Goal: Transaction & Acquisition: Purchase product/service

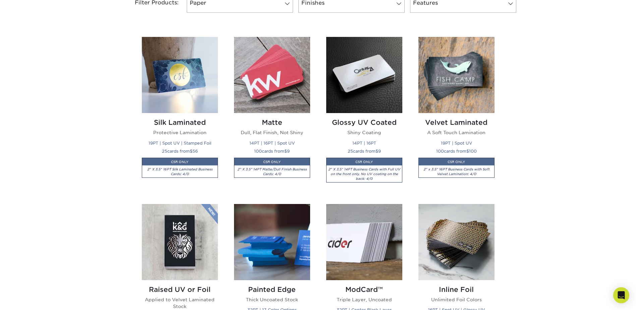
scroll to position [302, 0]
click at [452, 79] on img at bounding box center [457, 75] width 76 height 76
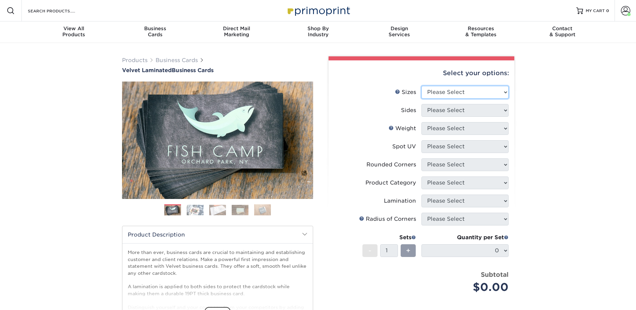
click at [439, 90] on select "Please Select 1.5" x 3.5" - Mini 1.75" x 3.5" - Mini 2" x 2" - Square 2" x 3" -…" at bounding box center [465, 92] width 87 height 13
select select "2.12x3.38"
click at [422, 86] on select "Please Select 1.5" x 3.5" - Mini 1.75" x 3.5" - Mini 2" x 2" - Square 2" x 3" -…" at bounding box center [465, 92] width 87 height 13
click at [443, 111] on select "Please Select Print Both Sides Print Front Only" at bounding box center [465, 110] width 87 height 13
select select "13abbda7-1d64-4f25-8bb2-c179b224825d"
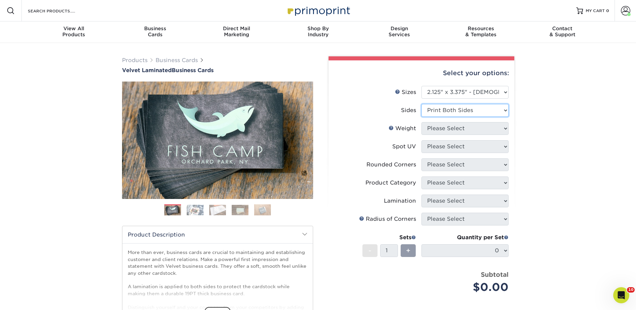
click at [422, 104] on select "Please Select Print Both Sides Print Front Only" at bounding box center [465, 110] width 87 height 13
drag, startPoint x: 437, startPoint y: 127, endPoint x: 436, endPoint y: 132, distance: 5.7
click at [437, 127] on select "Please Select 16PT" at bounding box center [465, 128] width 87 height 13
select select "16PT"
click at [422, 122] on select "Please Select 16PT" at bounding box center [465, 128] width 87 height 13
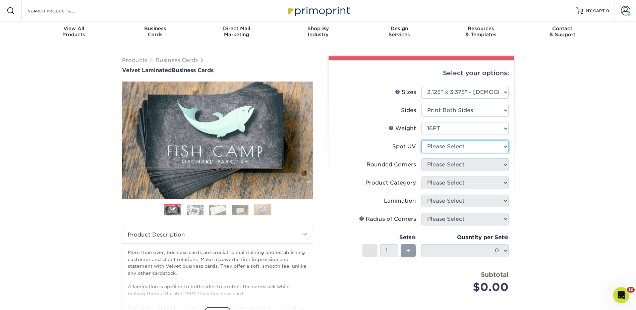
drag, startPoint x: 434, startPoint y: 145, endPoint x: 435, endPoint y: 150, distance: 5.5
click at [434, 145] on select "Please Select No Spot UV Front and Back (Both Sides) Front Only Back Only" at bounding box center [465, 146] width 87 height 13
select select "0"
click at [422, 140] on select "Please Select No Spot UV Front and Back (Both Sides) Front Only Back Only" at bounding box center [465, 146] width 87 height 13
click at [433, 164] on select "Please Select Yes - Round 2 Corners Yes - Round 4 Corners No" at bounding box center [465, 164] width 87 height 13
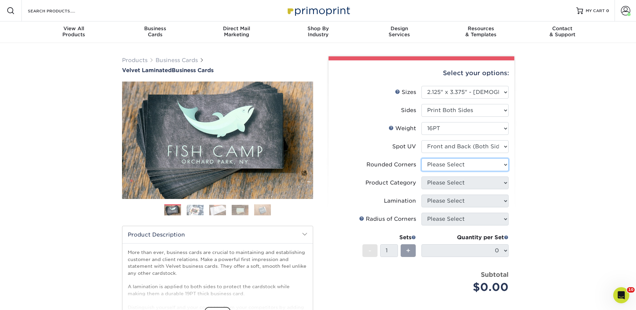
select select "0"
click at [422, 158] on select "Please Select Yes - Round 2 Corners Yes - Round 4 Corners No" at bounding box center [465, 164] width 87 height 13
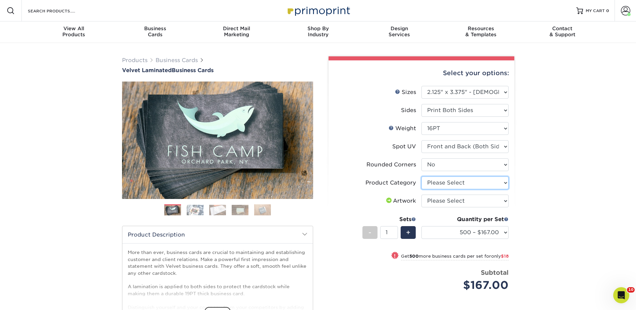
drag, startPoint x: 435, startPoint y: 180, endPoint x: 438, endPoint y: 189, distance: 10.2
click at [435, 180] on select "Please Select Business Cards" at bounding box center [465, 182] width 87 height 13
select select "3b5148f1-0588-4f88-a218-97bcfdce65c1"
click at [422, 176] on select "Please Select Business Cards" at bounding box center [465, 182] width 87 height 13
click at [439, 199] on select "Please Select I will upload files I need a design - $100" at bounding box center [465, 201] width 87 height 13
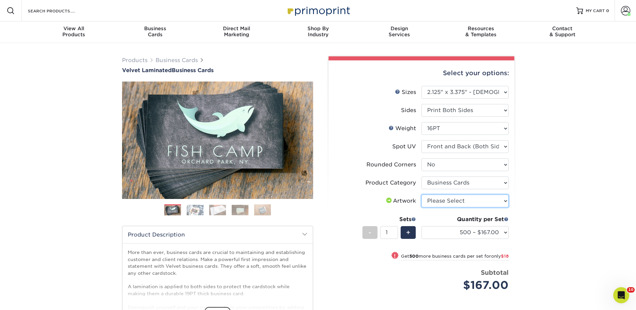
select select "upload"
click at [422, 195] on select "Please Select I will upload files I need a design - $100" at bounding box center [465, 201] width 87 height 13
click at [470, 231] on select "500 – $167.00 1000 – $185.00 2500 – $439.00 5000 – $733.00 10000 – $1307.00" at bounding box center [465, 232] width 87 height 13
click at [77, 10] on input "Search Products" at bounding box center [59, 11] width 65 height 8
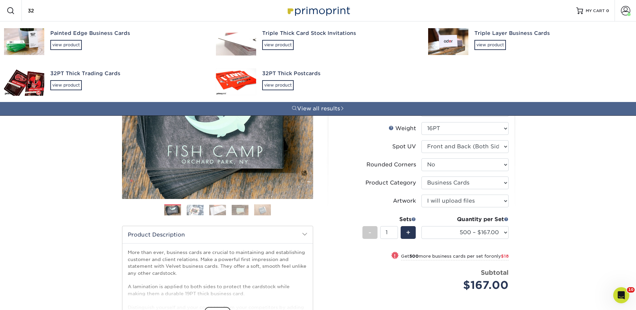
type input "32"
click at [85, 44] on div "Painted Edge Business Cards view product" at bounding box center [127, 39] width 154 height 37
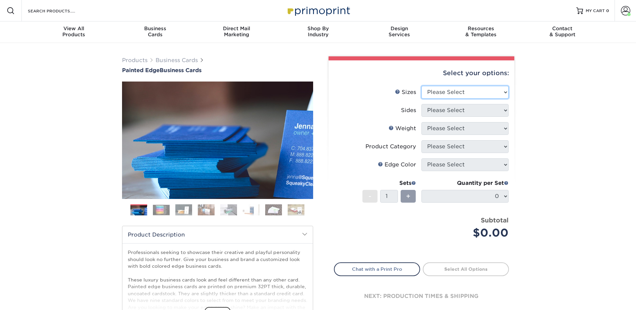
click at [450, 91] on select "Please Select 2" x 3.5" - Standard 2.125" x 3.375" - European 2.5" x 2.5" - Squ…" at bounding box center [465, 92] width 87 height 13
select select "2.12x3.38"
click at [422, 86] on select "Please Select 2" x 3.5" - Standard 2.125" x 3.375" - European 2.5" x 2.5" - Squ…" at bounding box center [465, 92] width 87 height 13
drag, startPoint x: 439, startPoint y: 107, endPoint x: 440, endPoint y: 113, distance: 6.8
click at [439, 107] on select "Please Select Print Both Sides Print Front Only" at bounding box center [465, 110] width 87 height 13
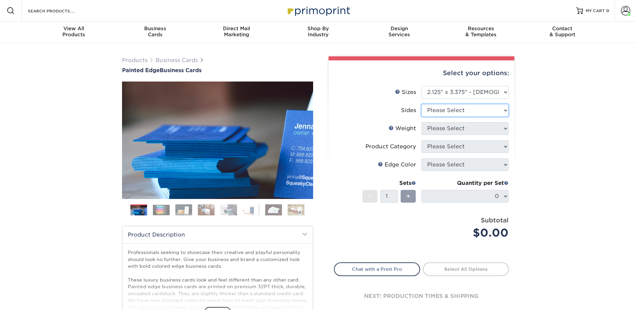
select select "13abbda7-1d64-4f25-8bb2-c179b224825d"
click at [422, 104] on select "Please Select Print Both Sides Print Front Only" at bounding box center [465, 110] width 87 height 13
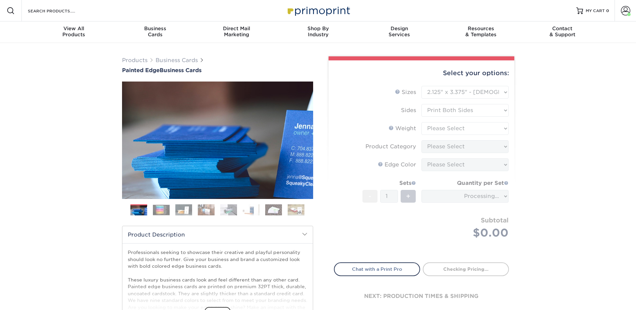
click at [437, 125] on form "Sizes Help Sizes Please Select 2" x 3.5" - Standard 2.125" x 3.375" - European …" at bounding box center [421, 170] width 175 height 169
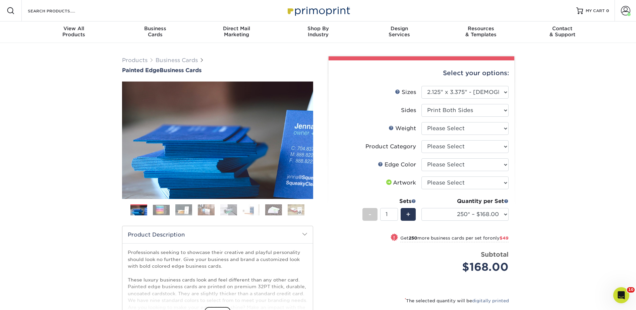
click at [447, 121] on li "Sides Please Select Print Both Sides Print Front Only" at bounding box center [421, 113] width 174 height 18
drag, startPoint x: 442, startPoint y: 126, endPoint x: 443, endPoint y: 129, distance: 3.5
click at [442, 126] on select "Please Select 32PTUC" at bounding box center [465, 128] width 87 height 13
select select "32PTUC"
click at [422, 122] on select "Please Select 32PTUC" at bounding box center [465, 128] width 87 height 13
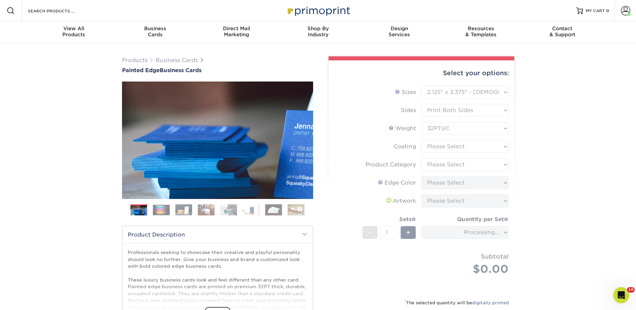
click at [442, 146] on form "Sizes Help Sizes Please Select 2" x 3.5" - Standard 2.125" x 3.375" - European …" at bounding box center [421, 188] width 175 height 205
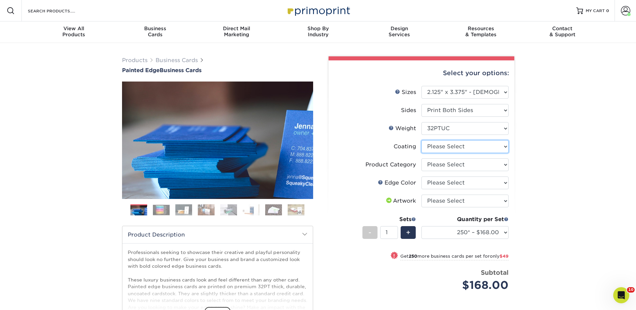
drag, startPoint x: 444, startPoint y: 145, endPoint x: 443, endPoint y: 149, distance: 4.7
click at [443, 145] on select at bounding box center [465, 146] width 87 height 13
select select "3e7618de-abca-4bda-9f97-8b9129e913d8"
click at [422, 140] on select at bounding box center [465, 146] width 87 height 13
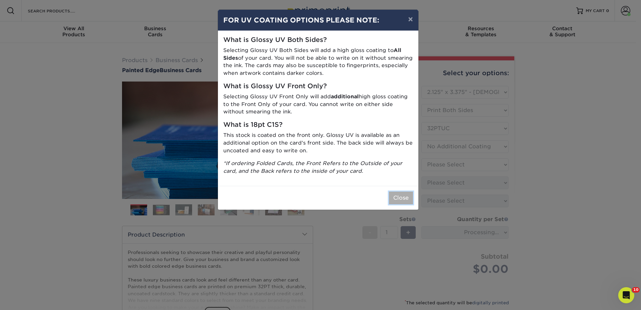
click at [404, 193] on button "Close" at bounding box center [401, 197] width 24 height 13
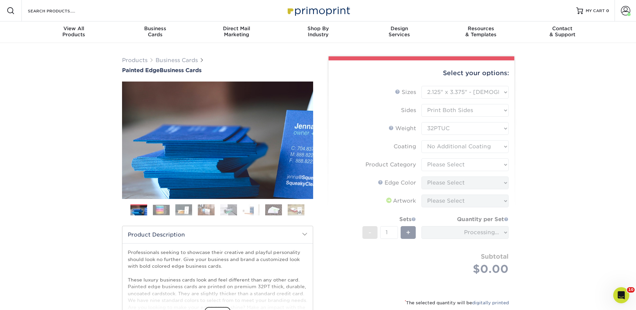
click at [435, 163] on form "Sizes Help Sizes Please Select 2" x 3.5" - Standard 2.125" x 3.375" - European …" at bounding box center [421, 188] width 175 height 205
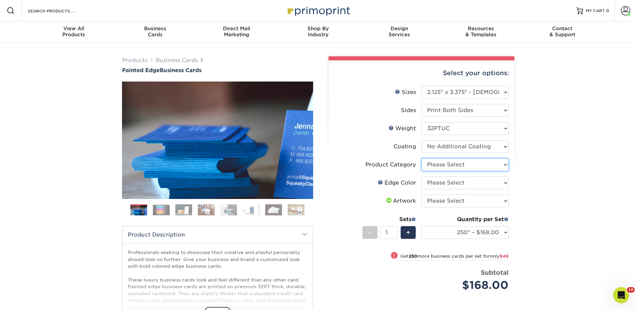
click at [440, 160] on select "Please Select Business Cards" at bounding box center [465, 164] width 87 height 13
select select "3b5148f1-0588-4f88-a218-97bcfdce65c1"
click at [422, 158] on select "Please Select Business Cards" at bounding box center [465, 164] width 87 height 13
click at [438, 181] on select "Please Select Charcoal Black Brown Blue Pearlescent Blue Pearlescent Gold Pearl…" at bounding box center [465, 182] width 87 height 13
select select "34794e23-ba15-445e-813c-341542a5462f"
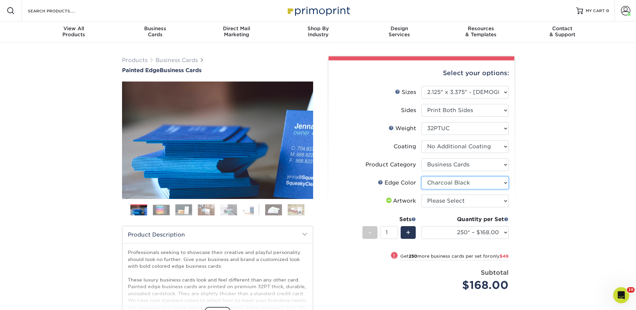
click at [422, 176] on select "Please Select Charcoal Black Brown Blue Pearlescent Blue Pearlescent Gold Pearl…" at bounding box center [465, 182] width 87 height 13
click at [461, 198] on select "Please Select I will upload files I need a design - $100" at bounding box center [465, 201] width 87 height 13
select select "upload"
click at [422, 195] on select "Please Select I will upload files I need a design - $100" at bounding box center [465, 201] width 87 height 13
click at [463, 230] on select "250* – $168.00 500* – $217.00 1000* – $339.00" at bounding box center [465, 232] width 87 height 13
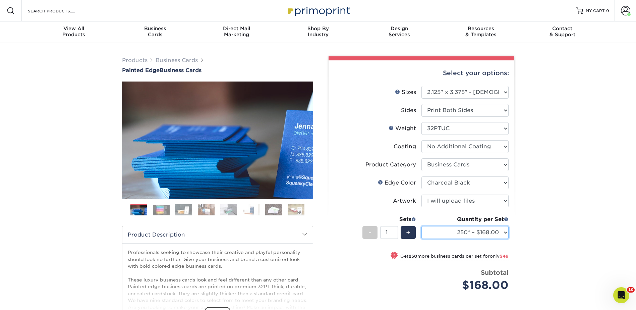
click at [476, 229] on select "250* – $168.00 500* – $217.00 1000* – $339.00" at bounding box center [465, 232] width 87 height 13
click at [159, 210] on img at bounding box center [161, 210] width 17 height 10
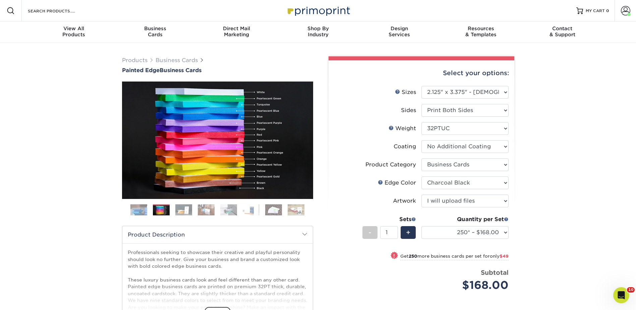
click at [106, 11] on div "Resources Menu Search Products Account Welcome, Jenny Business Account Primopri…" at bounding box center [318, 10] width 636 height 21
click at [80, 8] on input "Search Products" at bounding box center [59, 11] width 65 height 8
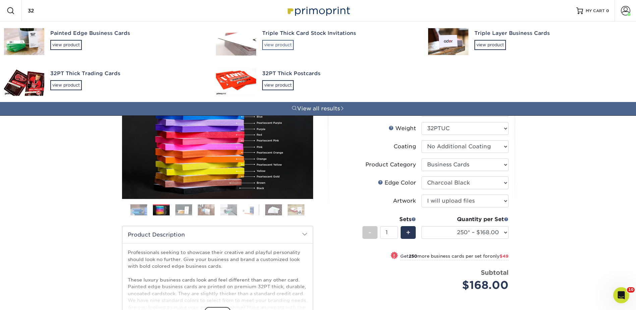
type input "32"
click at [290, 41] on div "view product" at bounding box center [278, 45] width 32 height 10
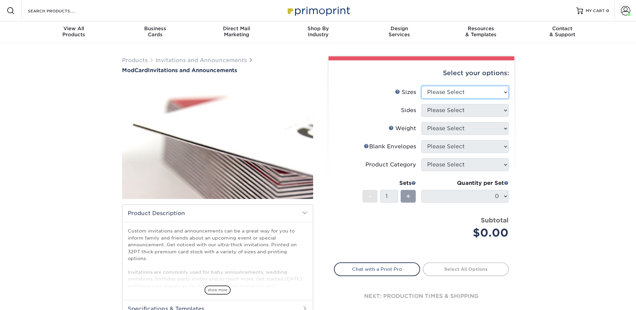
click at [441, 94] on select "Please Select 4.25" x 5.5" 4.25" x 6" 5" x 7" 6" x 6"" at bounding box center [465, 92] width 87 height 13
click at [84, 12] on input "Search Products" at bounding box center [59, 11] width 65 height 8
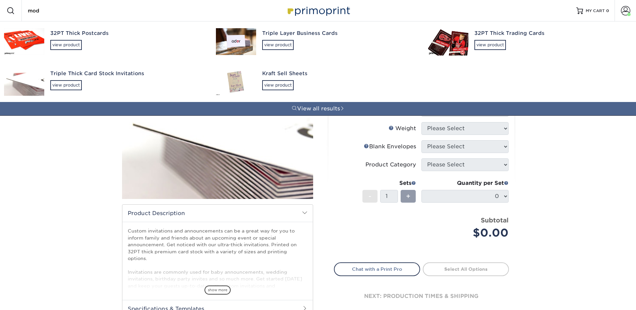
type input "mod"
click at [287, 32] on div "Triple Layer Business Cards" at bounding box center [339, 34] width 154 height 8
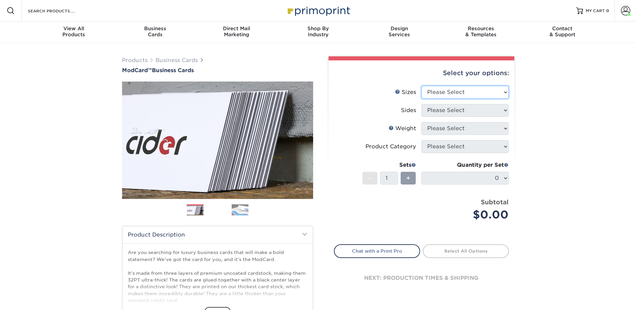
click at [445, 89] on select "Please Select 1.5" x 3.5" - Mini 1.75" x 3.5" - Mini 2" x 2" - Square 2" x 3" -…" at bounding box center [465, 92] width 87 height 13
select select "2.12x3.38"
click at [422, 86] on select "Please Select 1.5" x 3.5" - Mini 1.75" x 3.5" - Mini 2" x 2" - Square 2" x 3" -…" at bounding box center [465, 92] width 87 height 13
drag, startPoint x: 442, startPoint y: 107, endPoint x: 443, endPoint y: 116, distance: 9.5
click at [442, 107] on select "Please Select Print Both Sides Print Front Only" at bounding box center [465, 110] width 87 height 13
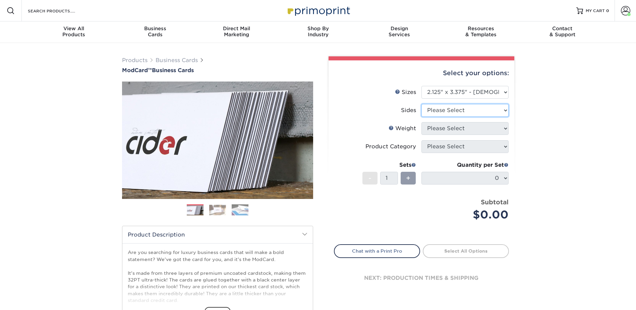
select select "13abbda7-1d64-4f25-8bb2-c179b224825d"
click at [422, 104] on select "Please Select Print Both Sides Print Front Only" at bounding box center [465, 110] width 87 height 13
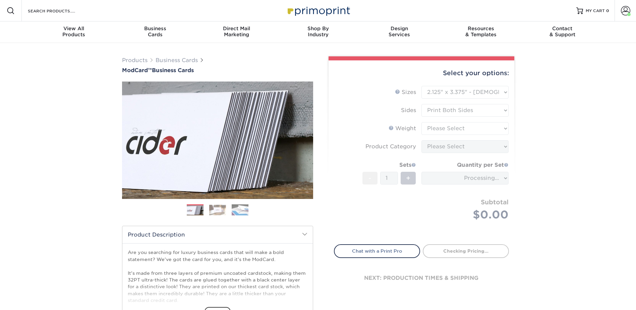
click at [440, 127] on form "Sizes Help Sizes Please Select 1.5" x 3.5" - Mini 1.75" x 3.5" - Mini 2" x 2" -…" at bounding box center [421, 161] width 175 height 151
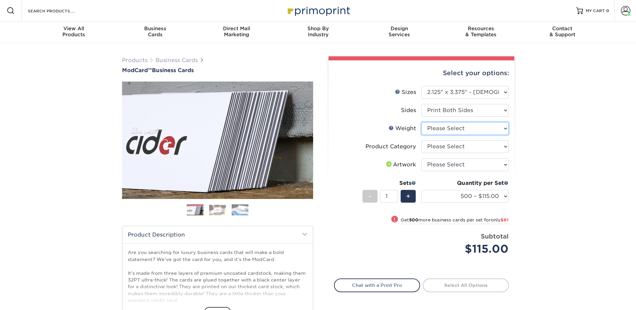
click at [439, 127] on select "Please Select 32PTUCBLK" at bounding box center [465, 128] width 87 height 13
select select "32PTUCBLK"
click at [422, 122] on select "Please Select 32PTUCBLK" at bounding box center [465, 128] width 87 height 13
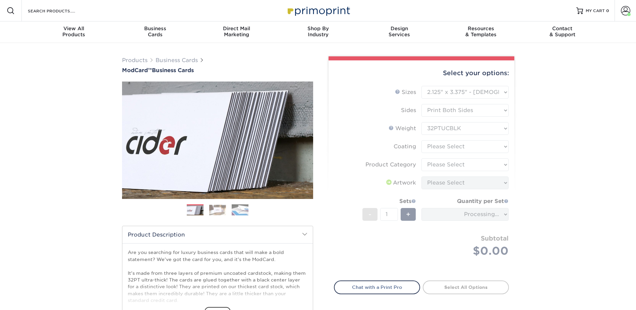
click at [437, 148] on form "Sizes Help Sizes Please Select 1.5" x 3.5" - Mini 1.75" x 3.5" - Mini 2" x 2" -…" at bounding box center [421, 179] width 175 height 187
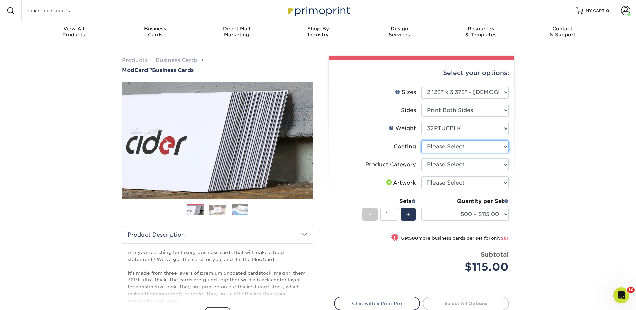
click at [437, 146] on select at bounding box center [465, 146] width 87 height 13
select select "3e7618de-abca-4bda-9f97-8b9129e913d8"
click at [422, 140] on select at bounding box center [465, 146] width 87 height 13
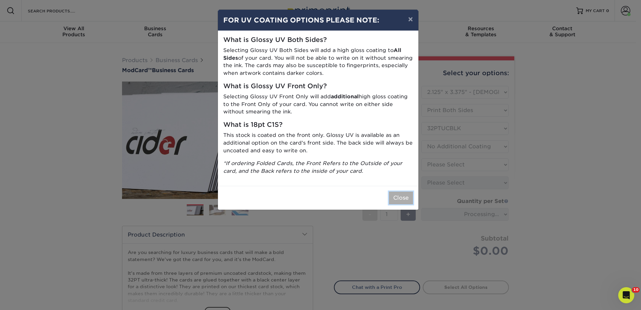
click at [398, 194] on button "Close" at bounding box center [401, 197] width 24 height 13
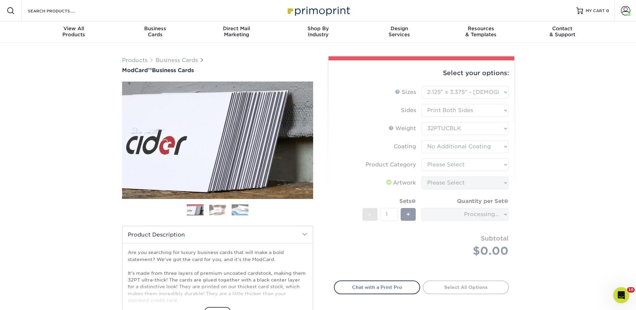
click at [450, 164] on form "Sizes Help Sizes Please Select 1.5" x 3.5" - Mini 1.75" x 3.5" - Mini 2" x 2" -…" at bounding box center [421, 179] width 175 height 187
click at [448, 164] on form "Sizes Help Sizes Please Select 1.5" x 3.5" - Mini 1.75" x 3.5" - Mini 2" x 2" -…" at bounding box center [421, 179] width 175 height 187
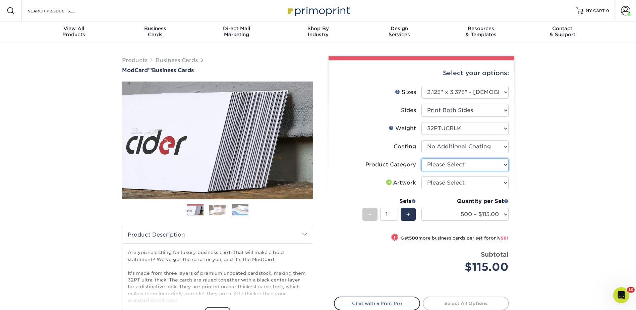
click at [446, 163] on select "Please Select Business Cards" at bounding box center [465, 164] width 87 height 13
select select "3b5148f1-0588-4f88-a218-97bcfdce65c1"
click at [422, 158] on select "Please Select Business Cards" at bounding box center [465, 164] width 87 height 13
click at [451, 183] on select "Please Select I will upload files I need a design - $100" at bounding box center [465, 182] width 87 height 13
select select "upload"
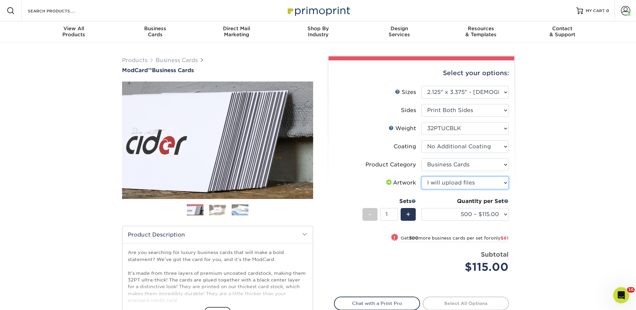
click at [422, 176] on select "Please Select I will upload files I need a design - $100" at bounding box center [465, 182] width 87 height 13
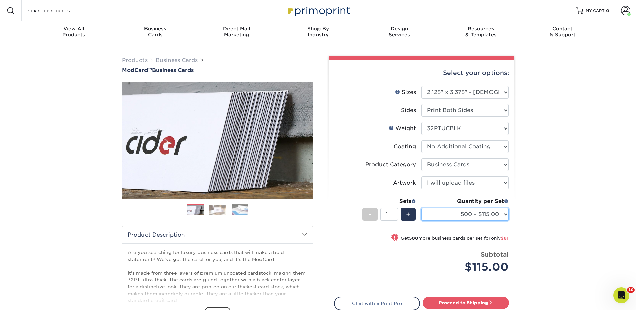
click at [447, 214] on select "500 – $115.00 1000 – $176.00" at bounding box center [465, 214] width 87 height 13
click at [461, 214] on select "500 – $115.00 1000 – $176.00" at bounding box center [465, 214] width 87 height 13
select select "500 – $115.00"
click at [216, 211] on img at bounding box center [217, 210] width 17 height 10
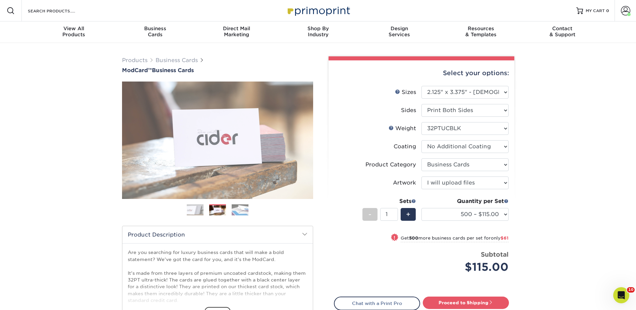
click at [241, 211] on img at bounding box center [240, 210] width 17 height 12
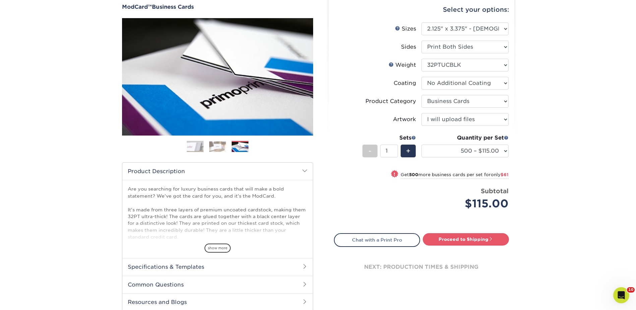
scroll to position [168, 0]
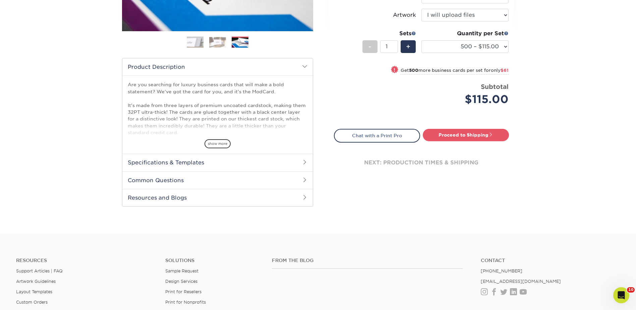
click at [471, 127] on div "Select your options: Sizes Help Sizes Please Select 1.5" x 3.5" - Mini 1.75" x …" at bounding box center [422, 40] width 186 height 295
click at [483, 129] on link "Proceed to Shipping" at bounding box center [466, 135] width 86 height 12
type input "Set 1"
select select "7dccecca-fc45-4289-982c-2f9477874dee"
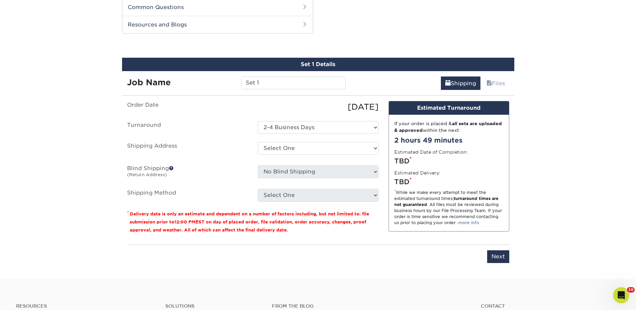
scroll to position [341, 0]
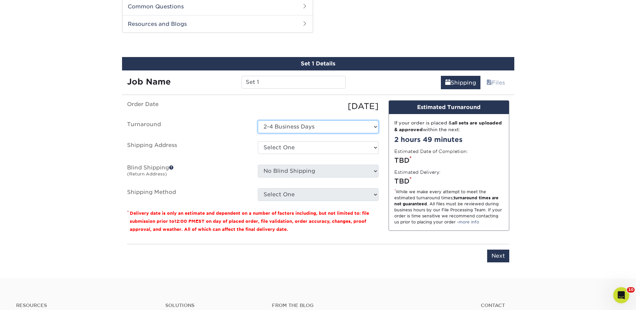
click at [296, 121] on select "Select One 2-4 Business Days" at bounding box center [318, 126] width 121 height 13
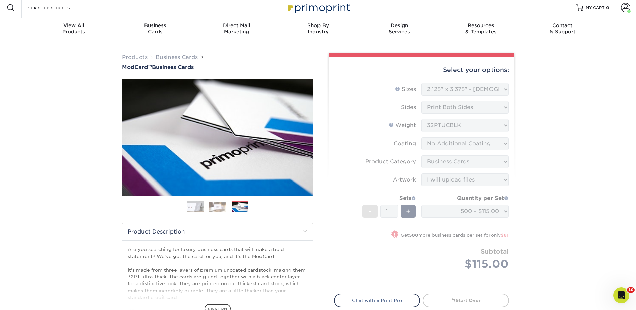
scroll to position [0, 0]
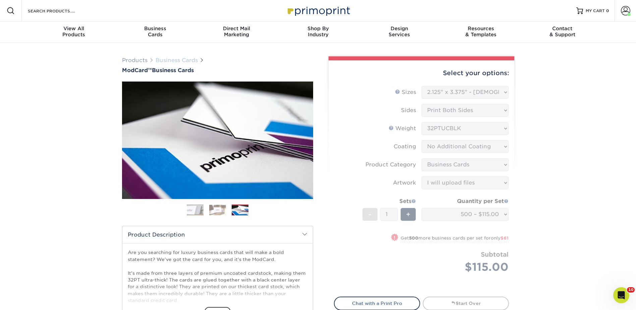
click at [175, 60] on link "Business Cards" at bounding box center [177, 60] width 42 height 6
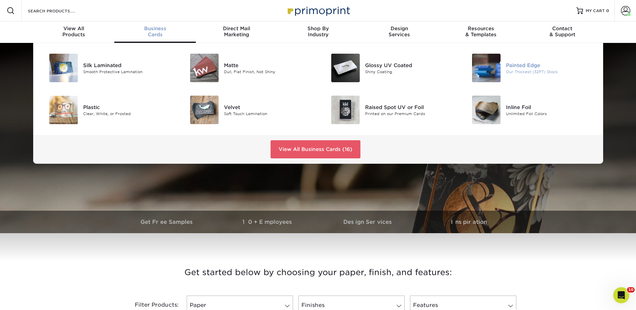
click at [504, 60] on div at bounding box center [482, 68] width 47 height 29
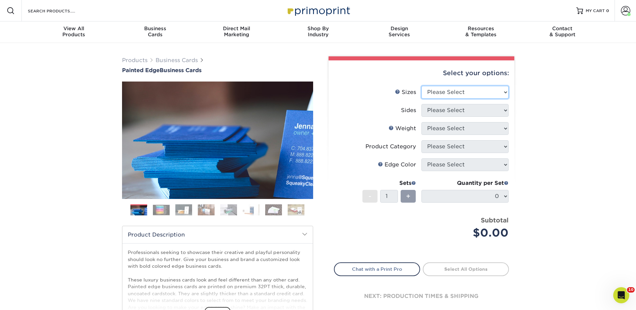
drag, startPoint x: 451, startPoint y: 91, endPoint x: 449, endPoint y: 97, distance: 6.3
click at [451, 91] on select "Please Select 2" x 3.5" - Standard 2.125" x 3.375" - European 2.5" x 2.5" - Squ…" at bounding box center [465, 92] width 87 height 13
select select "2.12x3.38"
click at [422, 86] on select "Please Select 2" x 3.5" - Standard 2.125" x 3.375" - European 2.5" x 2.5" - Squ…" at bounding box center [465, 92] width 87 height 13
click at [442, 112] on select "Please Select Print Both Sides Print Front Only" at bounding box center [465, 110] width 87 height 13
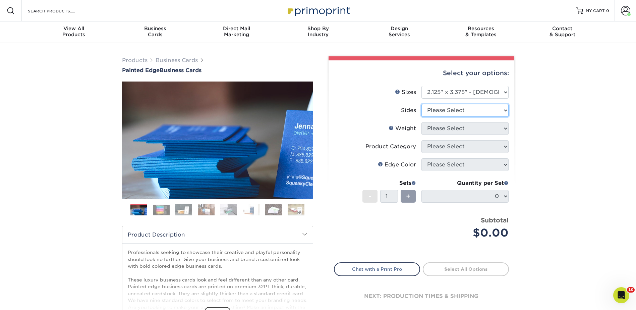
select select "13abbda7-1d64-4f25-8bb2-c179b224825d"
click at [422, 104] on select "Please Select Print Both Sides Print Front Only" at bounding box center [465, 110] width 87 height 13
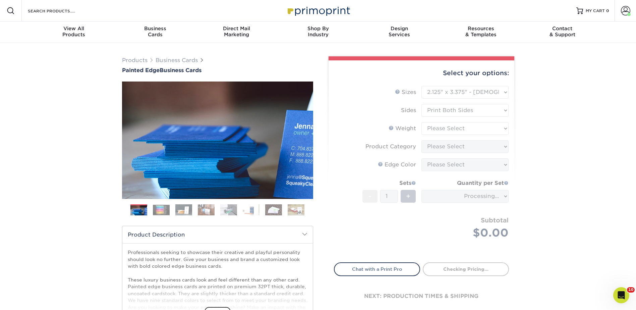
click at [439, 126] on form "Sizes Help Sizes Please Select 2" x 3.5" - Standard 2.125" x 3.375" - European …" at bounding box center [421, 170] width 175 height 169
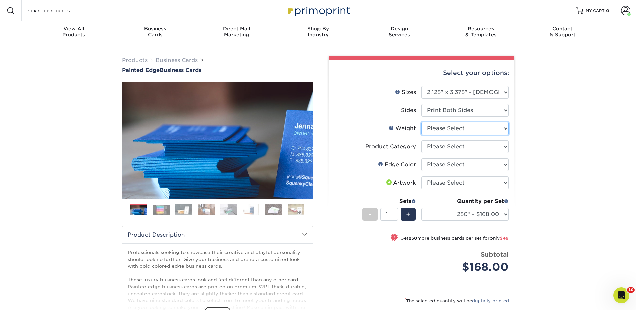
click at [434, 125] on select "Please Select 32PTUC" at bounding box center [465, 128] width 87 height 13
select select "32PTUC"
click at [422, 122] on select "Please Select 32PTUC" at bounding box center [465, 128] width 87 height 13
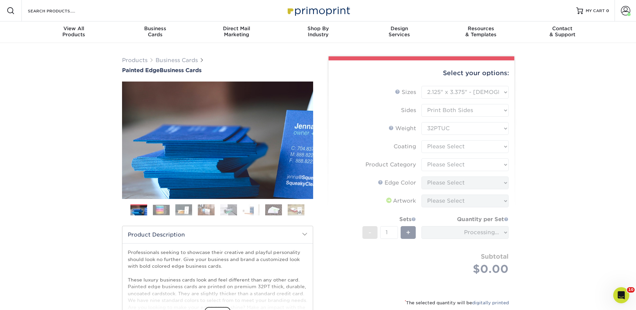
click at [434, 147] on form "Sizes Help Sizes Please Select 2" x 3.5" - Standard 2.125" x 3.375" - European …" at bounding box center [421, 188] width 175 height 205
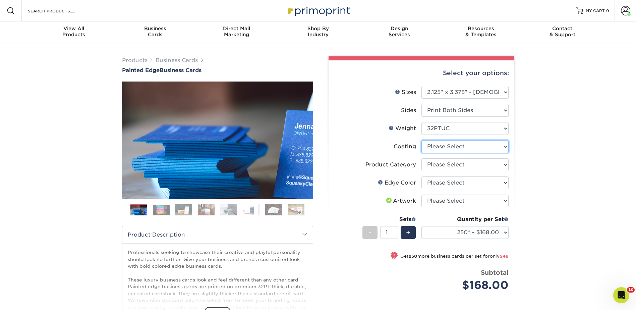
click at [434, 147] on select at bounding box center [465, 146] width 87 height 13
select select "3e7618de-abca-4bda-9f97-8b9129e913d8"
click at [422, 140] on select at bounding box center [465, 146] width 87 height 13
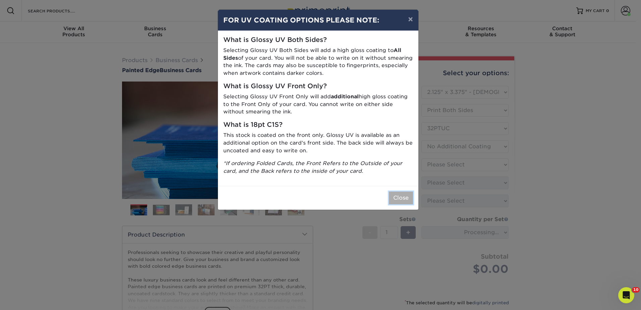
click at [402, 197] on button "Close" at bounding box center [401, 197] width 24 height 13
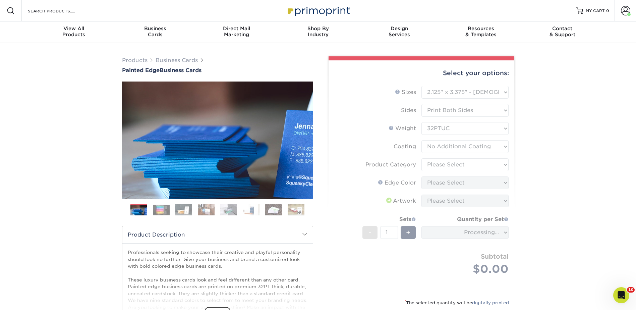
click at [443, 162] on form "Sizes Help Sizes Please Select 2" x 3.5" - Standard 2.125" x 3.375" - European …" at bounding box center [421, 188] width 175 height 205
click at [444, 161] on form "Sizes Help Sizes Please Select 2" x 3.5" - Standard 2.125" x 3.375" - European …" at bounding box center [421, 188] width 175 height 205
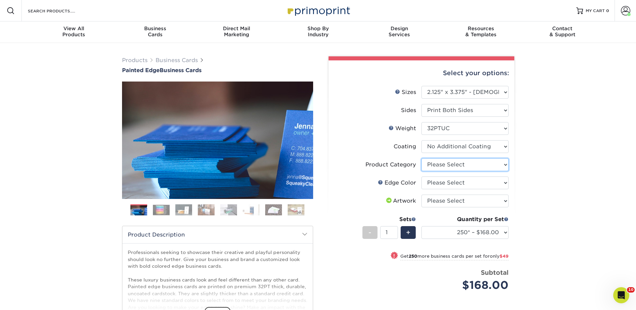
click at [436, 161] on select "Please Select Business Cards" at bounding box center [465, 164] width 87 height 13
select select "3b5148f1-0588-4f88-a218-97bcfdce65c1"
click at [422, 158] on select "Please Select Business Cards" at bounding box center [465, 164] width 87 height 13
click at [436, 176] on select "Please Select Charcoal Black Brown Blue Pearlescent Blue Pearlescent Gold Pearl…" at bounding box center [465, 182] width 87 height 13
select select "211cd225-22d2-46f5-b9be-c5fa0d34557d"
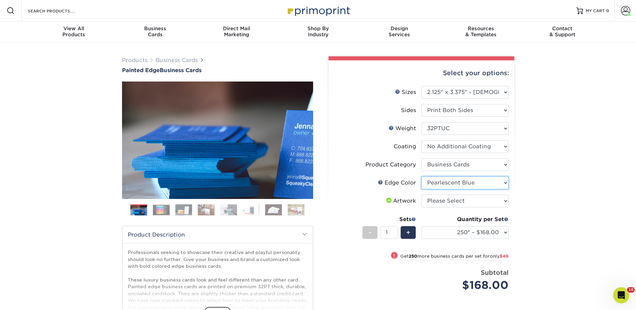
click at [422, 176] on select "Please Select Charcoal Black Brown Blue Pearlescent Blue Pearlescent Gold Pearl…" at bounding box center [465, 182] width 87 height 13
click at [434, 200] on select "Please Select I will upload files I need a design - $100" at bounding box center [465, 201] width 87 height 13
select select "upload"
click at [422, 195] on select "Please Select I will upload files I need a design - $100" at bounding box center [465, 201] width 87 height 13
click at [442, 232] on select "250* – $168.00 500* – $217.00 1000* – $339.00" at bounding box center [465, 232] width 87 height 13
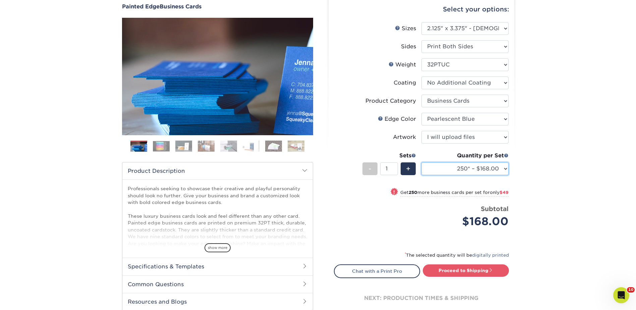
scroll to position [134, 0]
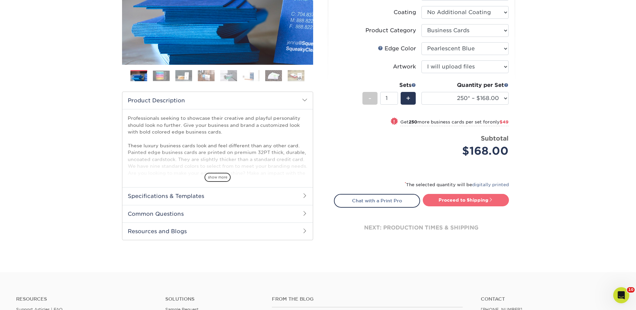
click at [459, 200] on link "Proceed to Shipping" at bounding box center [466, 200] width 86 height 12
type input "Set 1"
select select "27d3d523-c1ef-41f0-8df0-c5a3c109df5e"
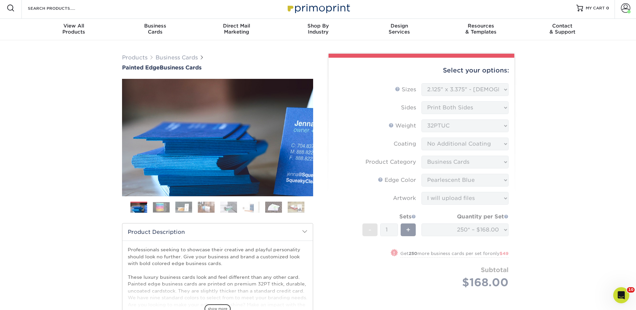
scroll to position [0, 0]
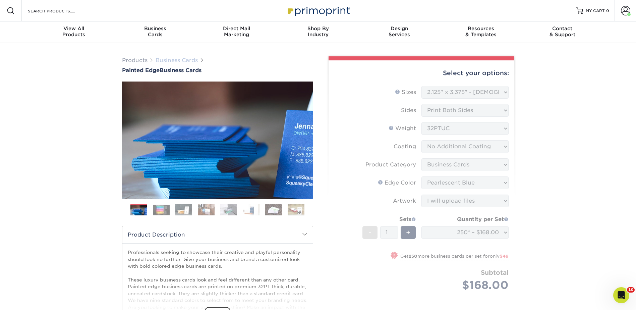
click at [174, 61] on link "Business Cards" at bounding box center [177, 60] width 42 height 6
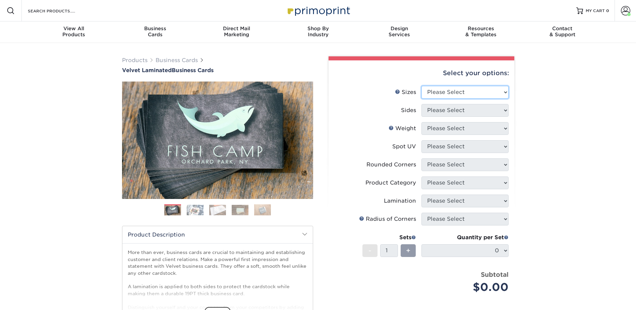
click at [442, 89] on select "Please Select 1.5" x 3.5" - Mini 1.75" x 3.5" - Mini 2" x 2" - Square 2" x 3" -…" at bounding box center [465, 92] width 87 height 13
select select "2.12x3.38"
click at [422, 86] on select "Please Select 1.5" x 3.5" - Mini 1.75" x 3.5" - Mini 2" x 2" - Square 2" x 3" -…" at bounding box center [465, 92] width 87 height 13
click at [444, 106] on select "Please Select Print Both Sides Print Front Only" at bounding box center [465, 110] width 87 height 13
select select "13abbda7-1d64-4f25-8bb2-c179b224825d"
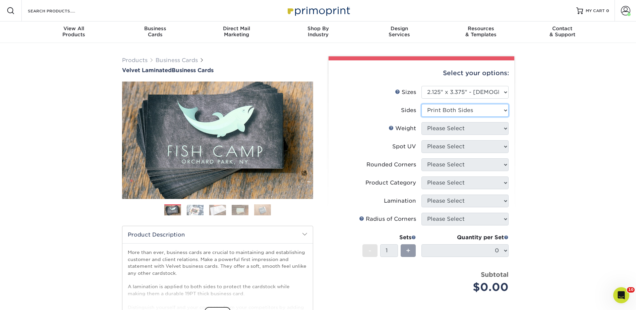
click at [422, 104] on select "Please Select Print Both Sides Print Front Only" at bounding box center [465, 110] width 87 height 13
drag, startPoint x: 441, startPoint y: 127, endPoint x: 441, endPoint y: 134, distance: 7.4
click at [441, 127] on select "Please Select 16PT" at bounding box center [465, 128] width 87 height 13
select select "16PT"
click at [422, 122] on select "Please Select 16PT" at bounding box center [465, 128] width 87 height 13
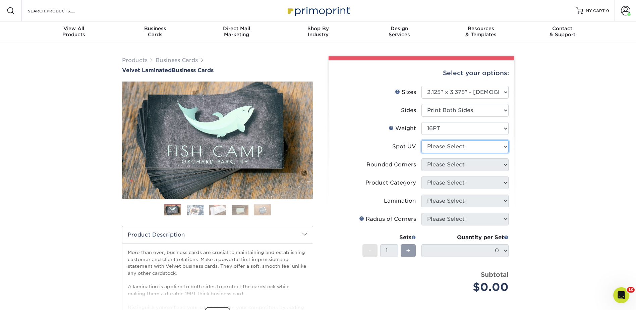
drag, startPoint x: 437, startPoint y: 147, endPoint x: 444, endPoint y: 153, distance: 9.5
click at [437, 147] on select "Please Select No Spot UV Front and Back (Both Sides) Front Only Back Only" at bounding box center [465, 146] width 87 height 13
click at [422, 140] on select "Please Select No Spot UV Front and Back (Both Sides) Front Only Back Only" at bounding box center [465, 146] width 87 height 13
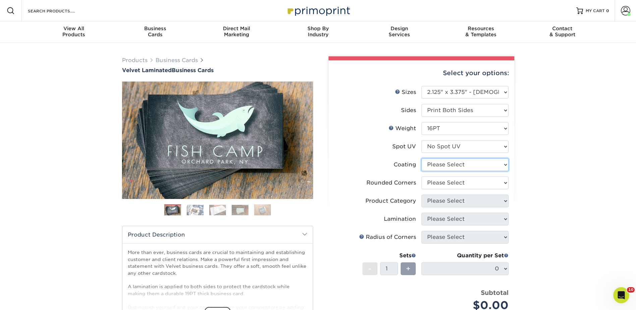
click at [439, 163] on select at bounding box center [465, 164] width 87 height 13
drag, startPoint x: 439, startPoint y: 145, endPoint x: 440, endPoint y: 152, distance: 7.8
click at [439, 145] on select "Please Select No Spot UV Front and Back (Both Sides) Front Only Back Only" at bounding box center [465, 146] width 87 height 13
select select "0"
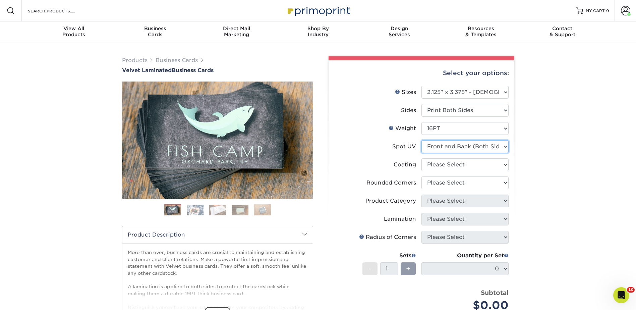
click at [422, 140] on select "Please Select No Spot UV Front and Back (Both Sides) Front Only Back Only" at bounding box center [465, 146] width 87 height 13
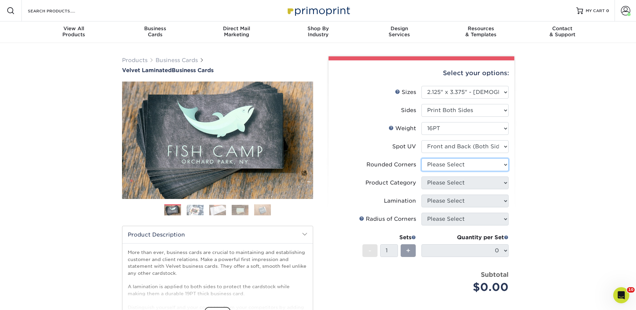
drag, startPoint x: 436, startPoint y: 163, endPoint x: 438, endPoint y: 170, distance: 7.2
click at [436, 163] on select "Please Select Yes - Round 2 Corners Yes - Round 4 Corners No" at bounding box center [465, 164] width 87 height 13
select select "0"
click at [422, 158] on select "Please Select Yes - Round 2 Corners Yes - Round 4 Corners No" at bounding box center [465, 164] width 87 height 13
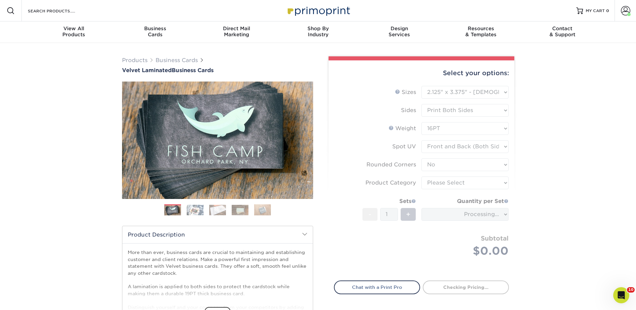
click at [434, 183] on form "Sizes Help Sizes Please Select 1.5" x 3.5" - Mini 1.75" x 3.5" - Mini 2" x 2" -…" at bounding box center [421, 179] width 175 height 187
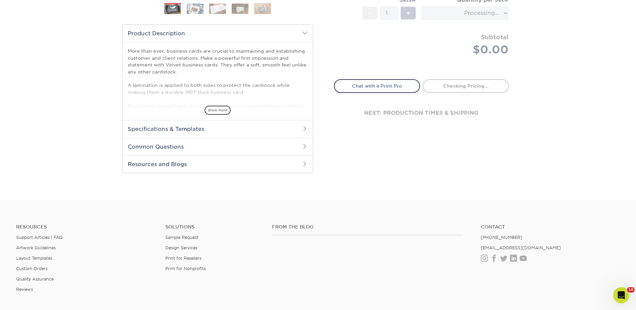
scroll to position [101, 0]
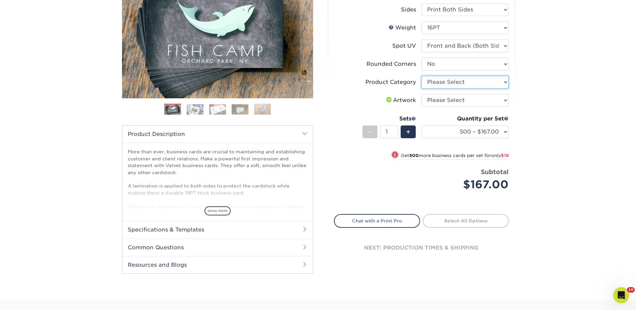
drag, startPoint x: 437, startPoint y: 80, endPoint x: 438, endPoint y: 87, distance: 7.1
click at [437, 80] on select "Please Select Business Cards" at bounding box center [465, 82] width 87 height 13
select select "3b5148f1-0588-4f88-a218-97bcfdce65c1"
click at [422, 76] on select "Please Select Business Cards" at bounding box center [465, 82] width 87 height 13
drag, startPoint x: 438, startPoint y: 95, endPoint x: 438, endPoint y: 105, distance: 10.1
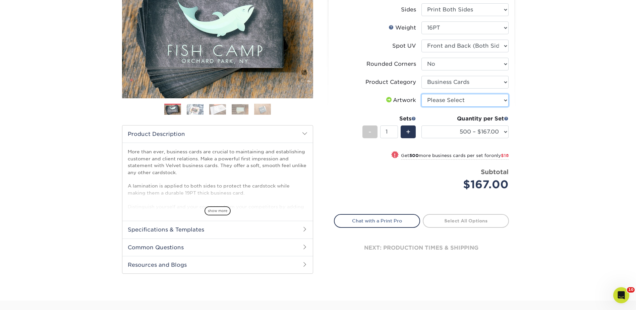
click at [438, 95] on select "Please Select I will upload files I need a design - $100" at bounding box center [465, 100] width 87 height 13
select select "upload"
click at [422, 94] on select "Please Select I will upload files I need a design - $100" at bounding box center [465, 100] width 87 height 13
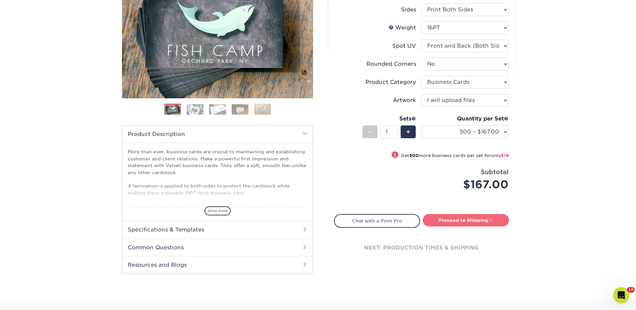
click at [469, 219] on link "Proceed to Shipping" at bounding box center [466, 220] width 86 height 12
type input "Set 1"
select select "bf47270d-6974-4fd1-b801-f48102296a87"
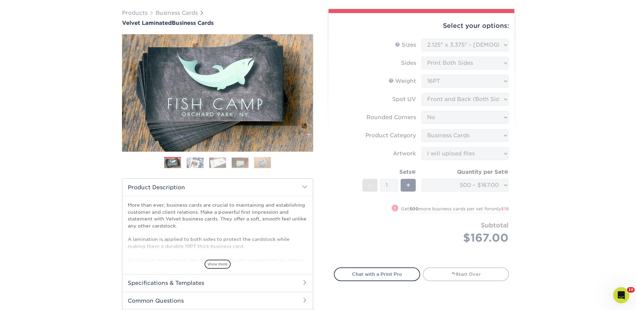
scroll to position [0, 0]
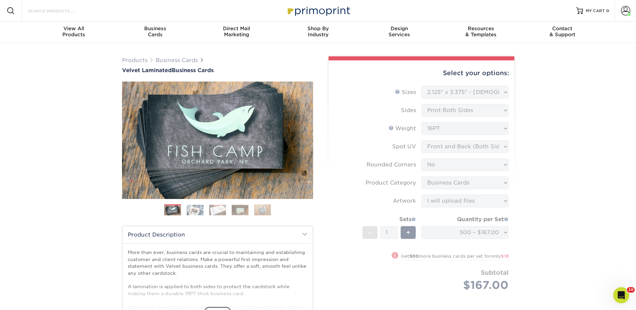
click at [66, 11] on input "Search Products" at bounding box center [59, 11] width 65 height 8
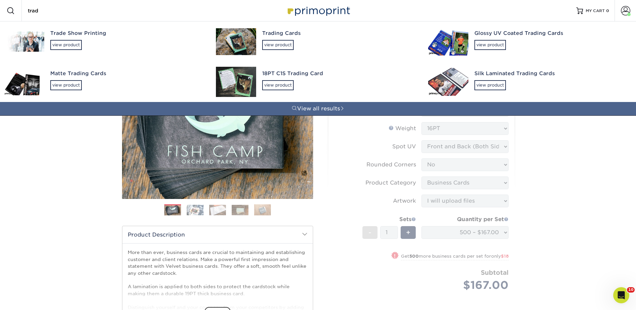
type input "trad"
click at [294, 45] on div "Trading Cards view product" at bounding box center [339, 39] width 154 height 37
